Goal: Task Accomplishment & Management: Manage account settings

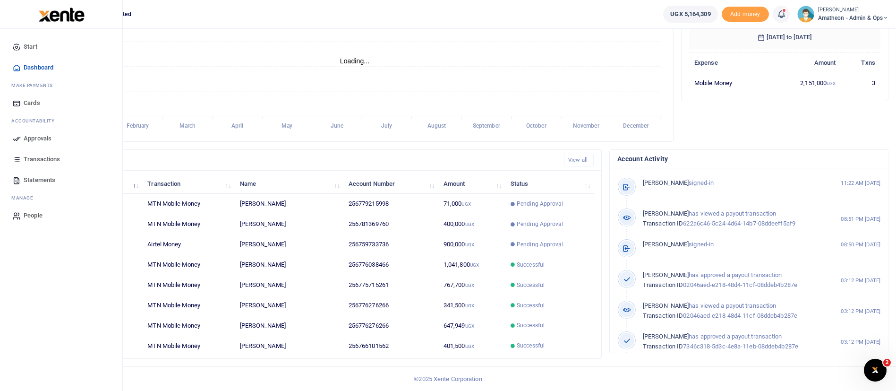
click at [37, 138] on span "Approvals" at bounding box center [38, 138] width 28 height 9
click at [46, 138] on span "Approvals" at bounding box center [38, 138] width 28 height 9
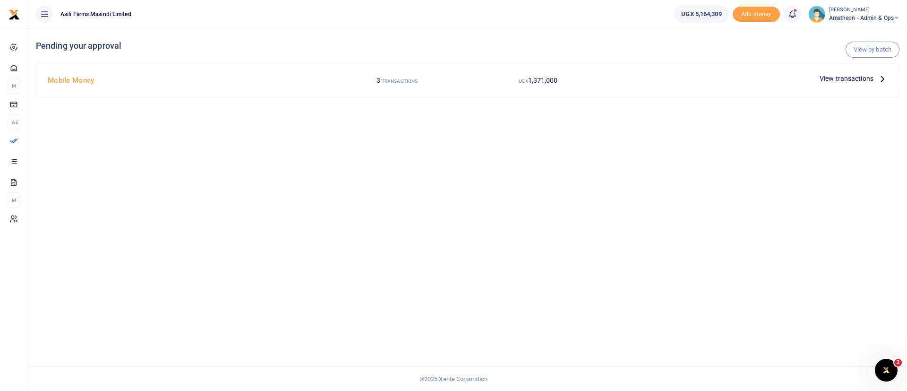
click at [855, 79] on span "View transactions" at bounding box center [847, 78] width 54 height 10
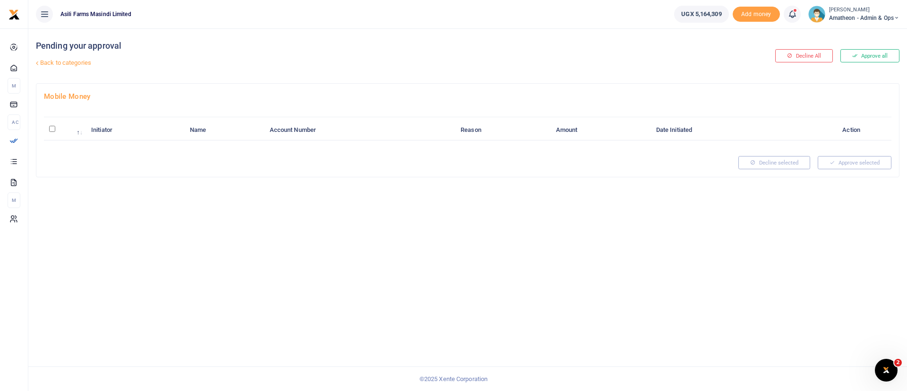
click at [52, 129] on input "\a \a : activate to sort column descending" at bounding box center [52, 129] width 6 height 6
checkbox input "true"
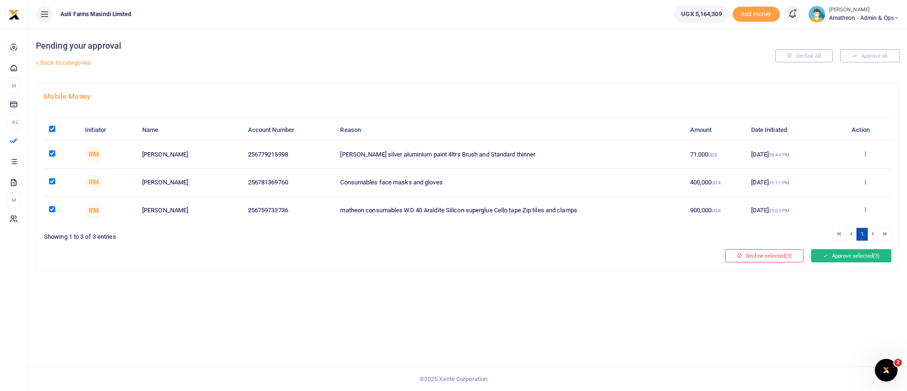
click at [860, 255] on button "Approve selected (3)" at bounding box center [851, 255] width 80 height 13
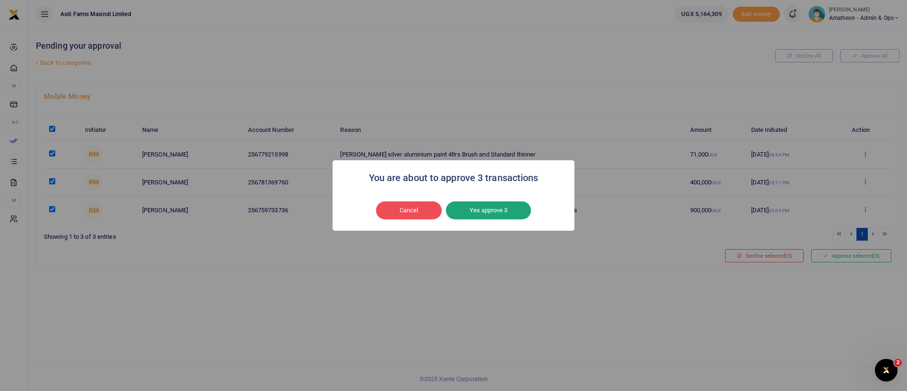
click at [496, 215] on button "Yes approve 3" at bounding box center [488, 210] width 85 height 18
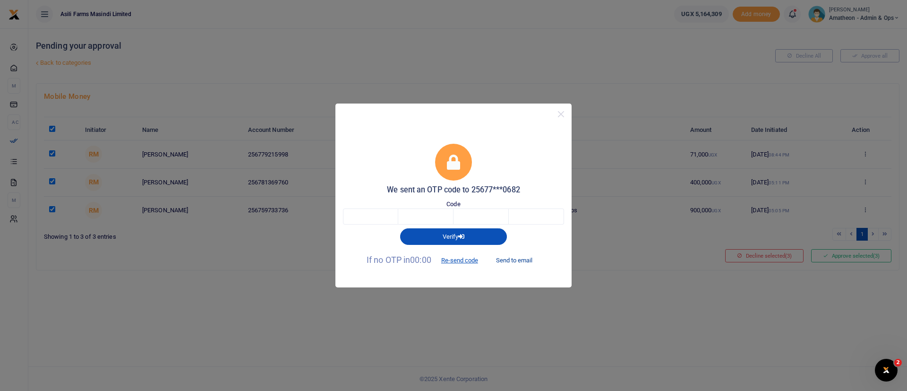
click at [534, 258] on button "Send to email" at bounding box center [514, 260] width 52 height 16
click at [384, 215] on input "text" at bounding box center [370, 216] width 55 height 16
type input "7"
type input "9"
type input "0"
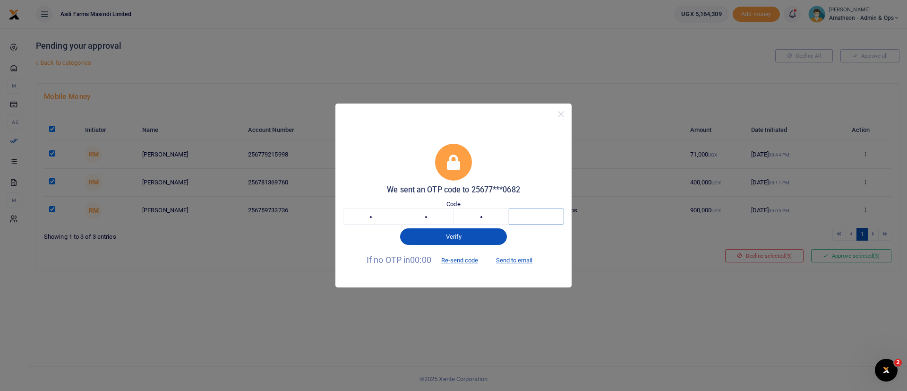
type input "5"
